Goal: Browse casually

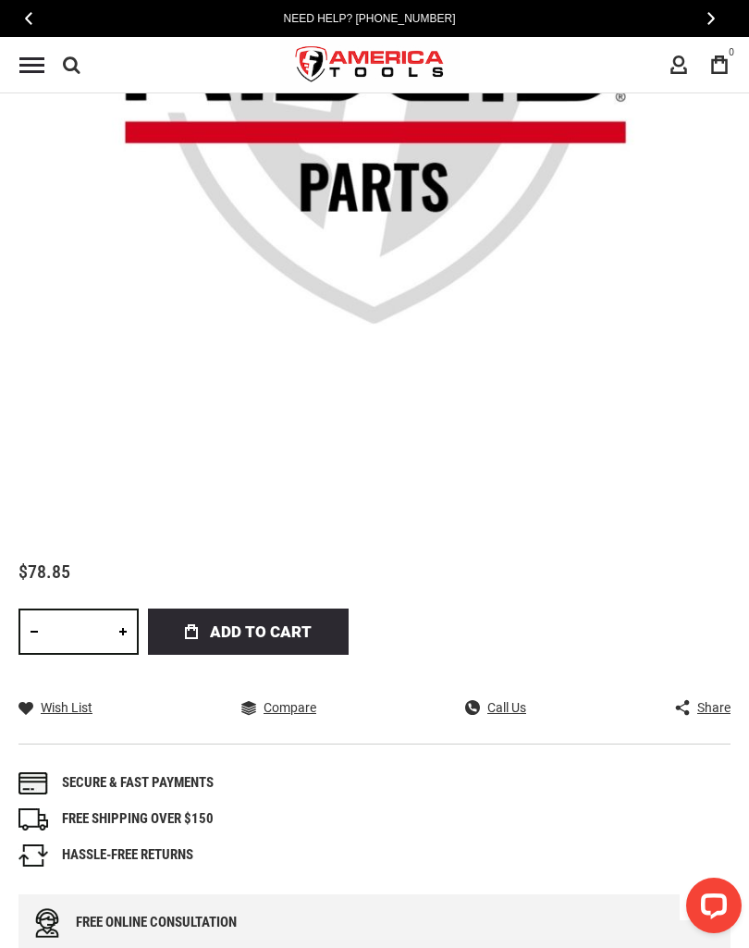
click at [35, 16] on button "‹" at bounding box center [28, 19] width 20 height 27
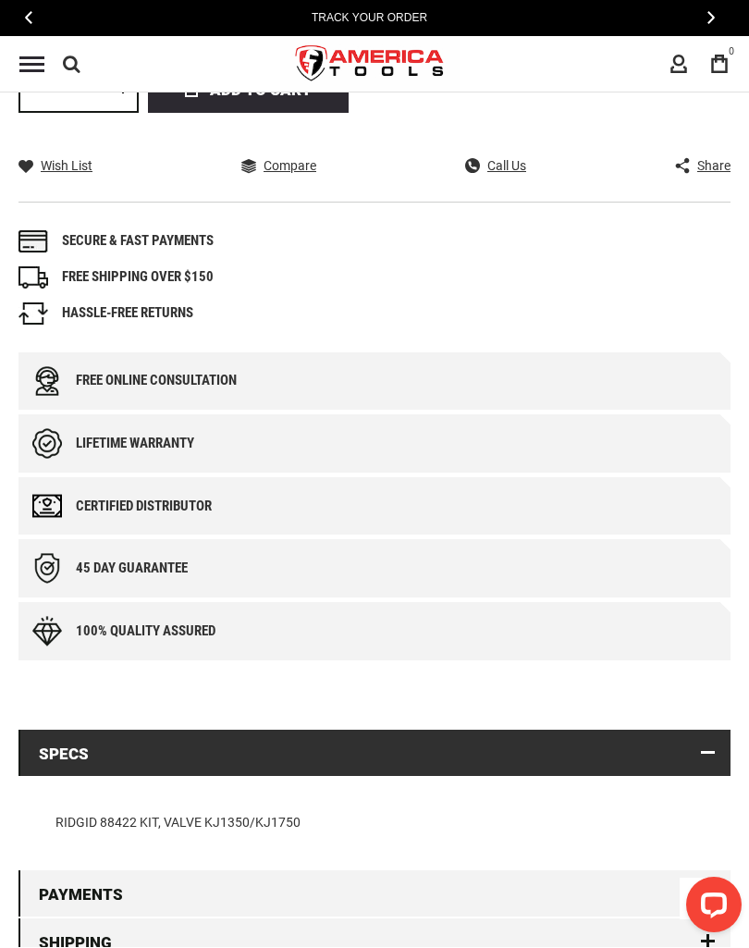
scroll to position [1176, 0]
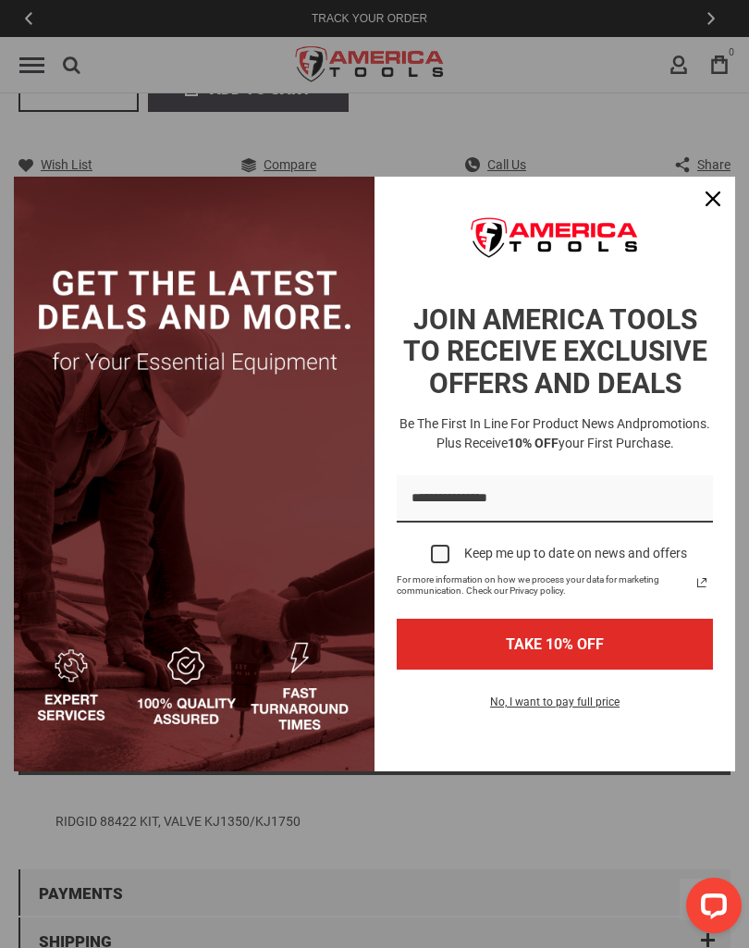
click at [37, 18] on div "Marketing offer form" at bounding box center [374, 474] width 749 height 948
click at [30, 18] on div "Marketing offer form" at bounding box center [374, 474] width 749 height 948
click at [31, 4] on div "Marketing offer form" at bounding box center [374, 474] width 749 height 948
click at [24, 15] on div "Marketing offer form" at bounding box center [374, 474] width 749 height 948
click at [40, 16] on div "Marketing offer form" at bounding box center [374, 474] width 749 height 948
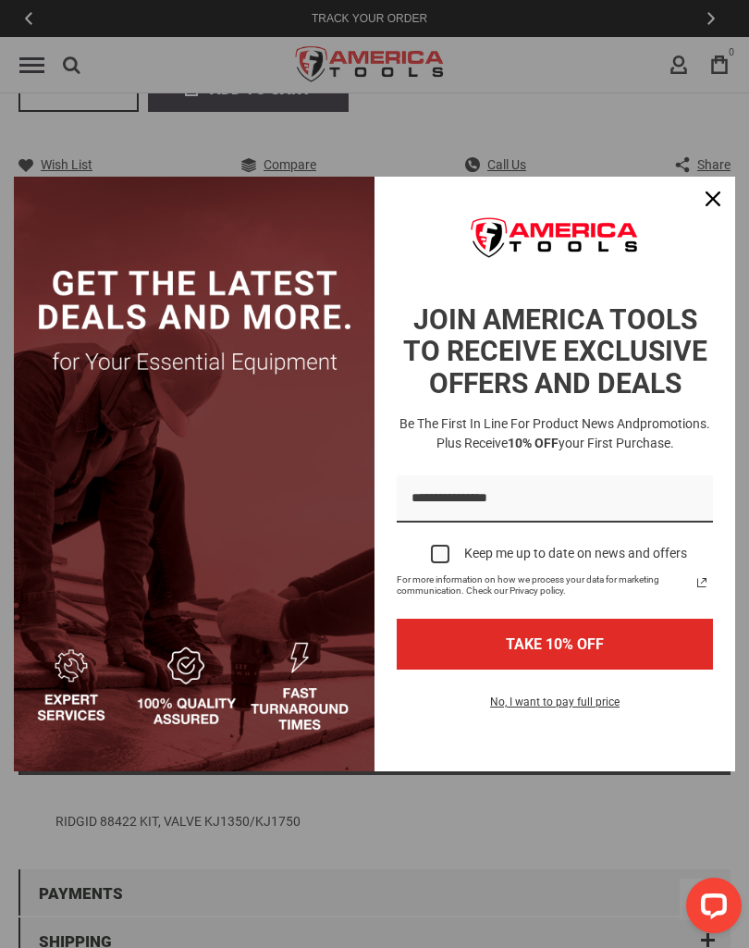
click at [39, 19] on div "Marketing offer form" at bounding box center [374, 474] width 749 height 948
click at [715, 200] on icon "close icon" at bounding box center [712, 198] width 15 height 15
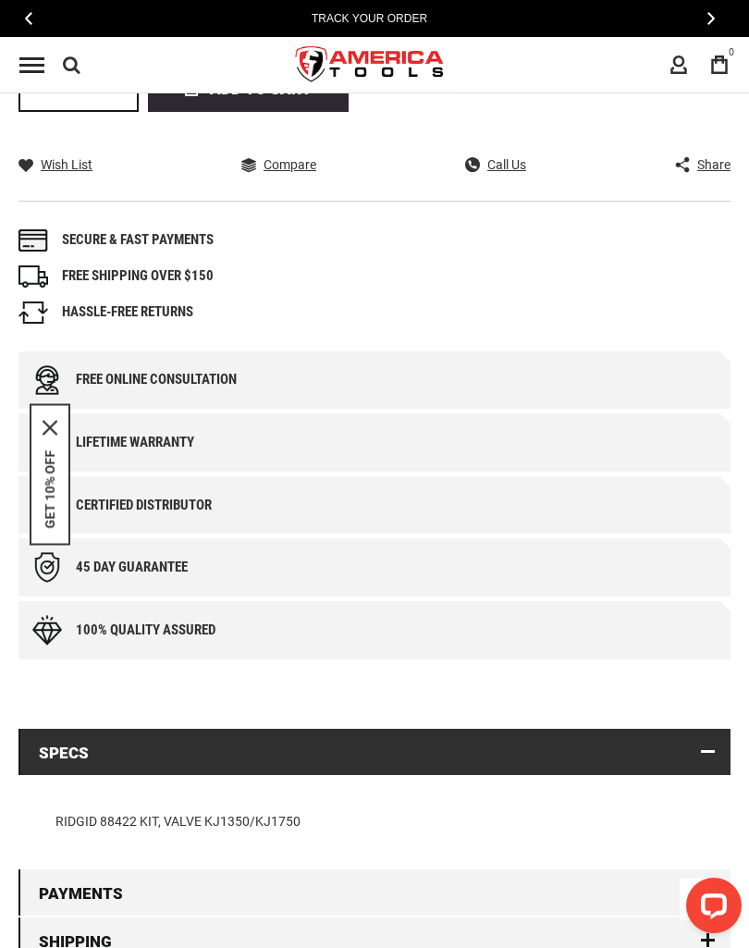
click at [35, 30] on button "‹" at bounding box center [28, 19] width 20 height 27
click at [35, 20] on button "‹" at bounding box center [28, 19] width 20 height 27
click at [32, 4] on div "Business Pricing" at bounding box center [369, 18] width 703 height 37
click at [31, 21] on span "‹" at bounding box center [28, 18] width 7 height 14
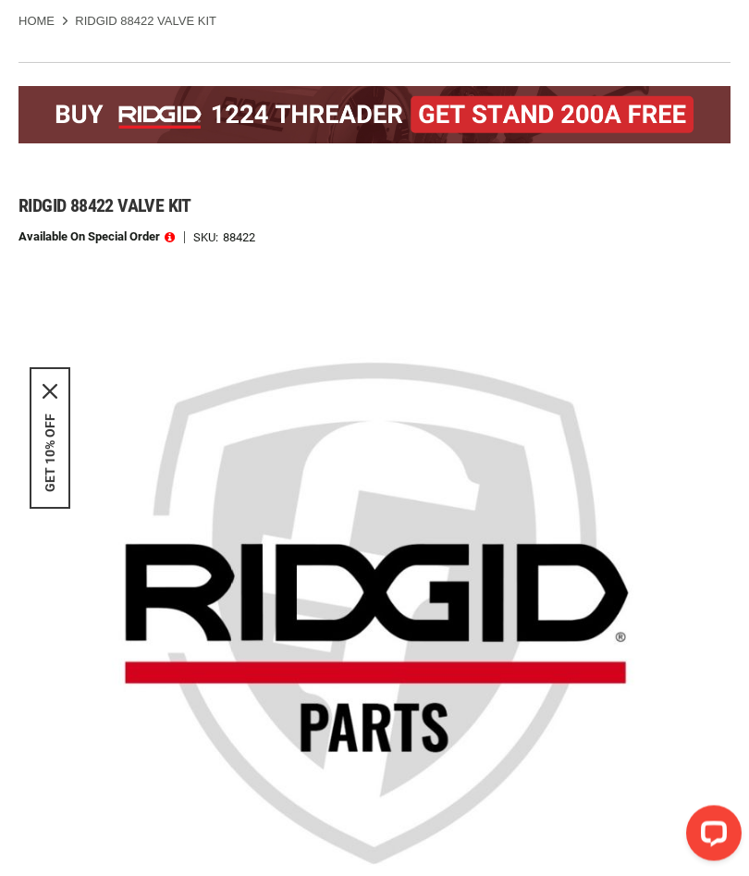
scroll to position [0, 0]
